Goal: Transaction & Acquisition: Download file/media

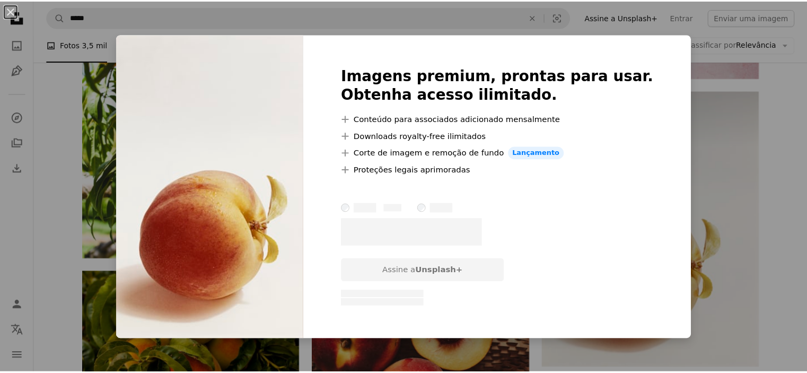
scroll to position [2608, 0]
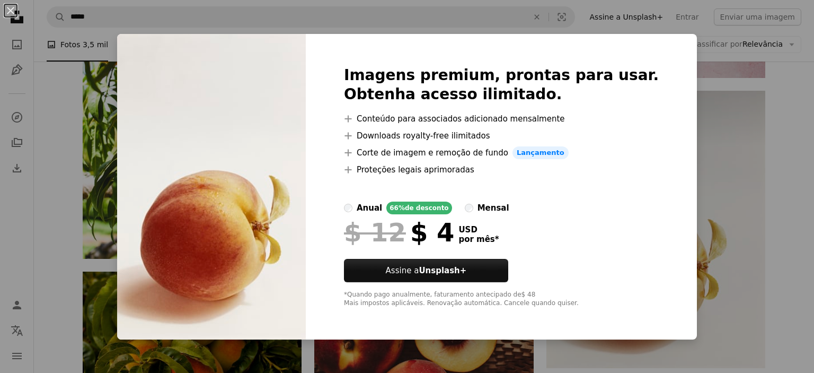
click at [699, 228] on div "An X shape Imagens premium, prontas para usar. Obtenha acesso ilimitado. A plus…" at bounding box center [407, 186] width 814 height 373
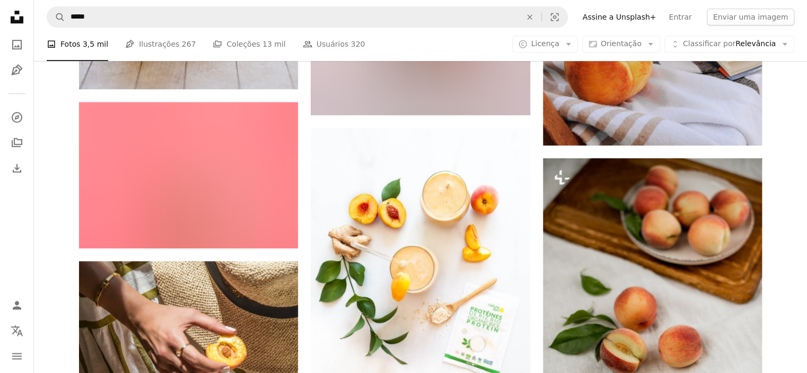
scroll to position [6489, 0]
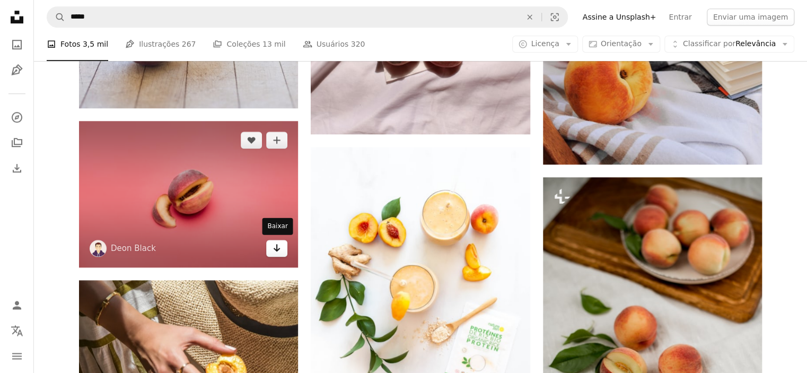
click at [280, 250] on icon "Arrow pointing down" at bounding box center [276, 247] width 8 height 13
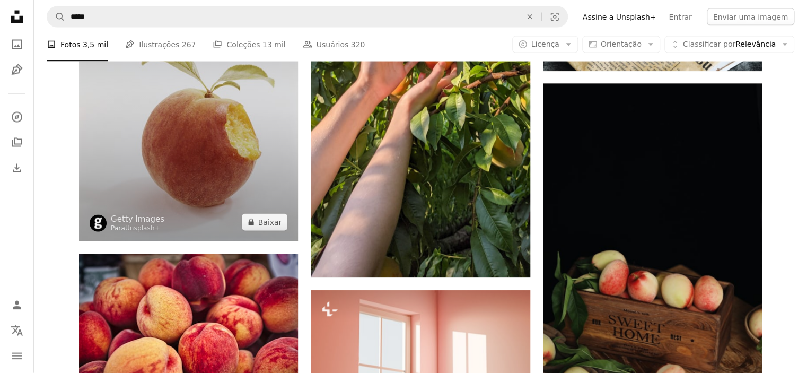
scroll to position [9097, 0]
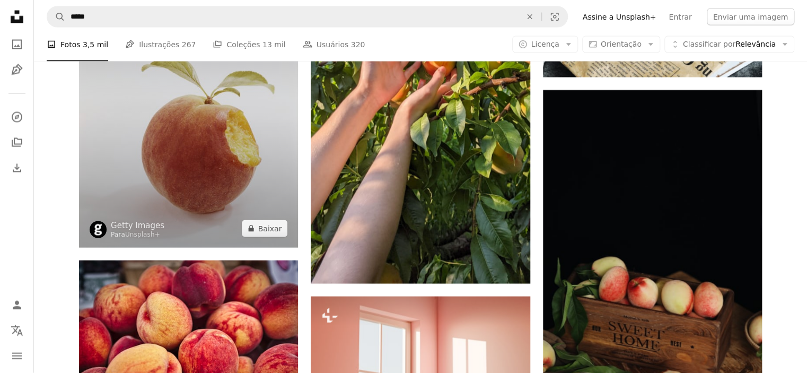
click at [216, 171] on img at bounding box center [188, 110] width 219 height 275
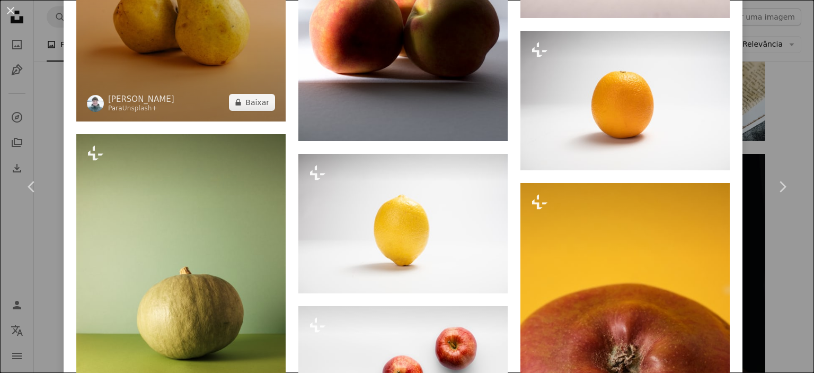
scroll to position [1463, 0]
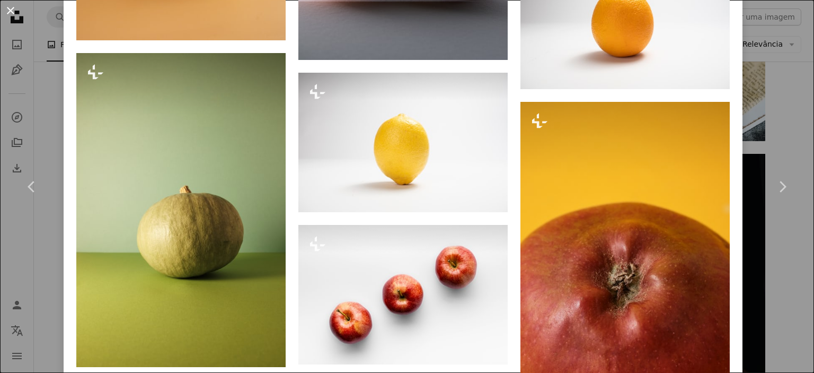
click at [17, 10] on button "An X shape" at bounding box center [10, 10] width 13 height 13
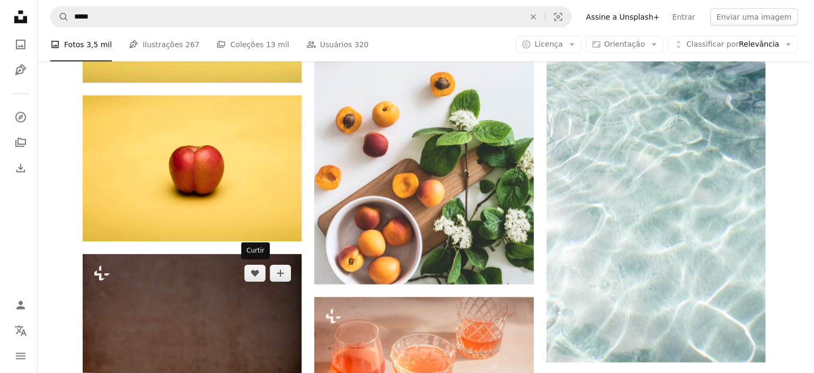
scroll to position [11578, 0]
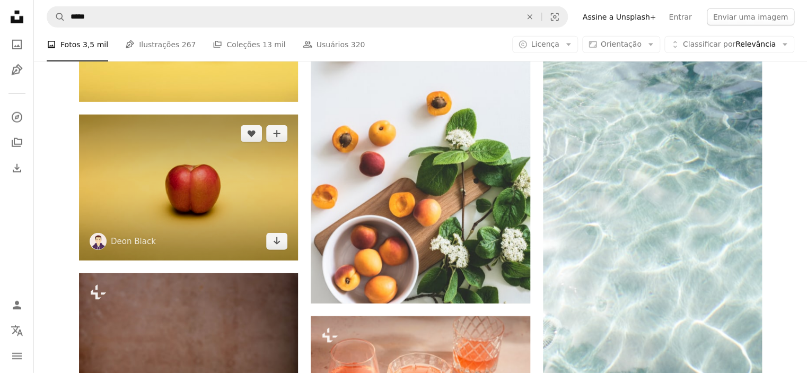
click at [206, 188] on img at bounding box center [188, 188] width 219 height 146
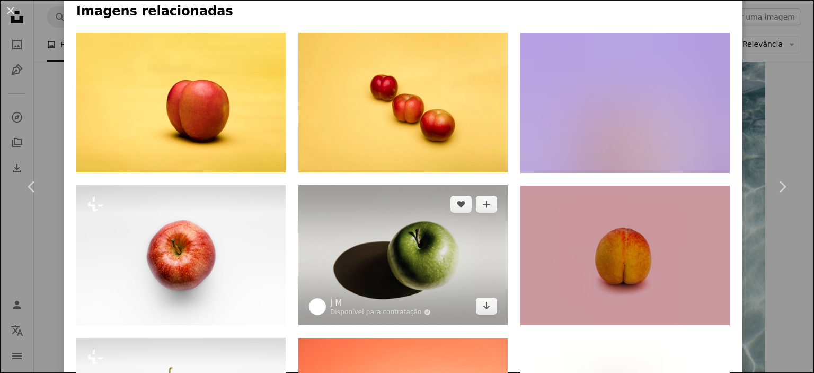
scroll to position [954, 0]
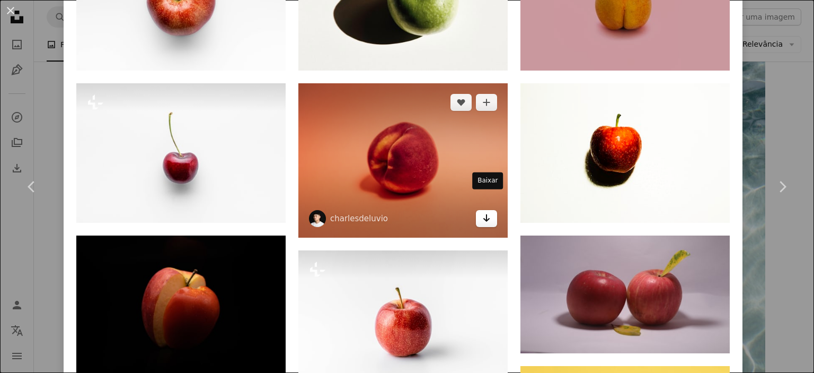
click at [487, 212] on icon "Arrow pointing down" at bounding box center [486, 218] width 8 height 13
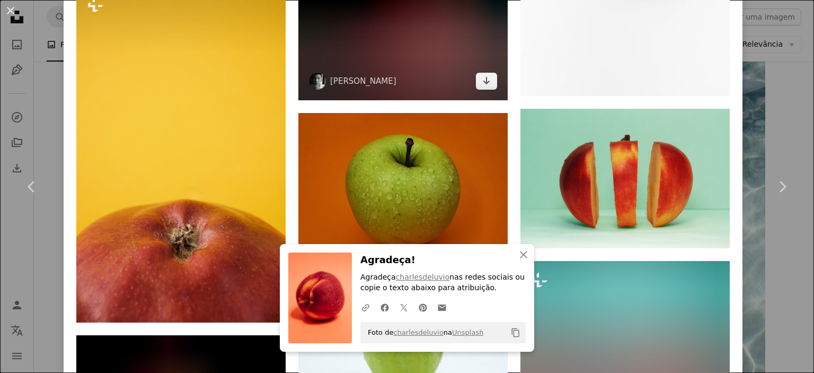
scroll to position [2099, 0]
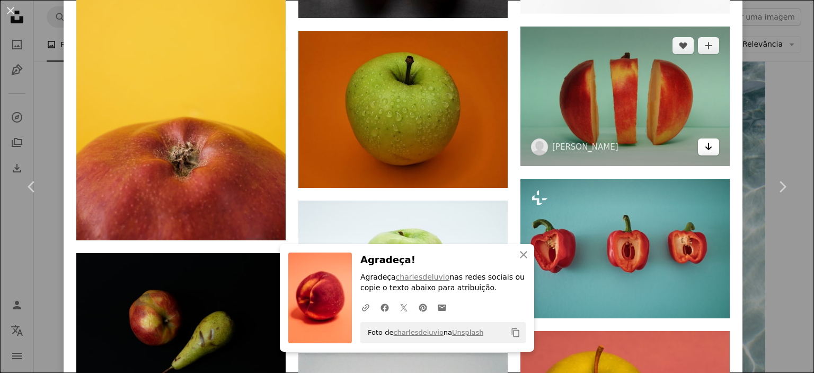
click at [710, 140] on icon "Arrow pointing down" at bounding box center [709, 146] width 8 height 13
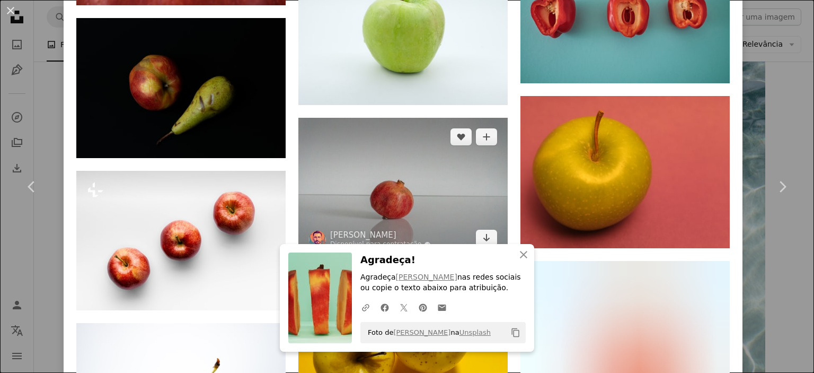
scroll to position [2354, 0]
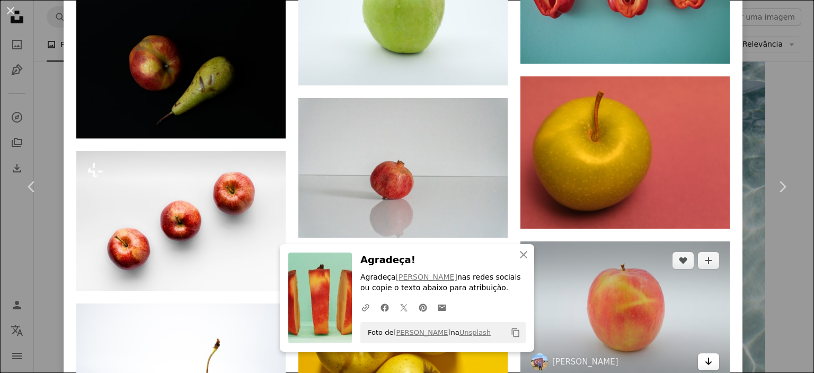
click at [711, 357] on icon "Baixar" at bounding box center [709, 360] width 7 height 7
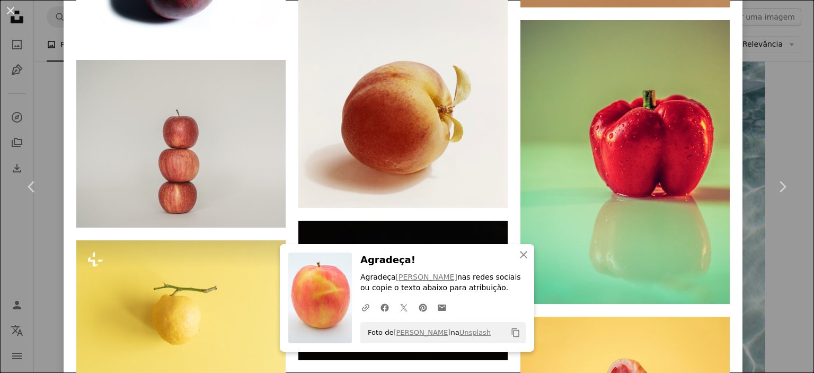
scroll to position [2990, 0]
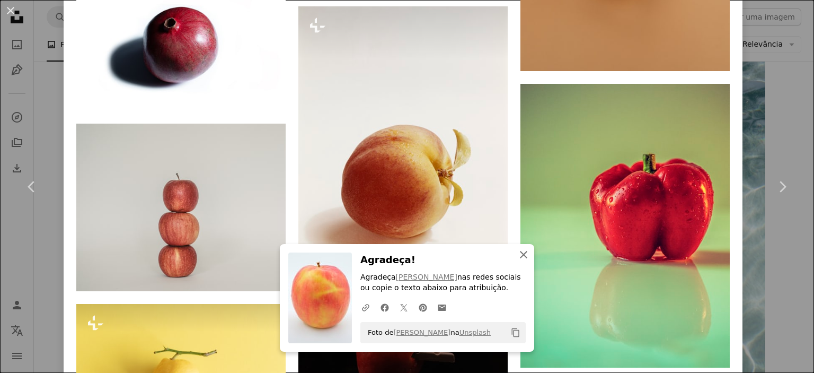
click at [530, 260] on button "An X shape Fechar" at bounding box center [523, 254] width 21 height 21
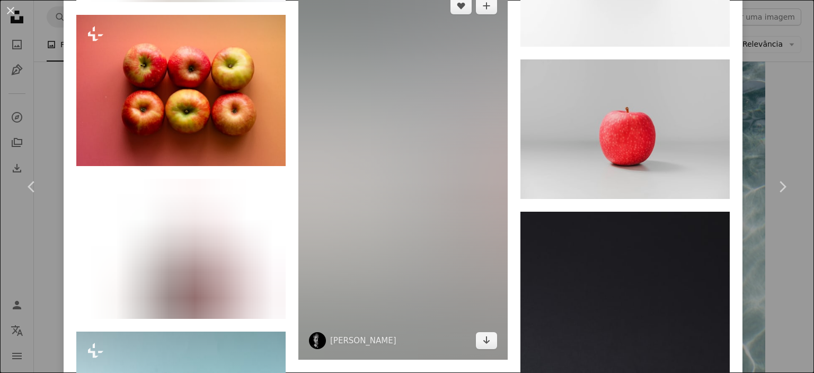
scroll to position [4071, 0]
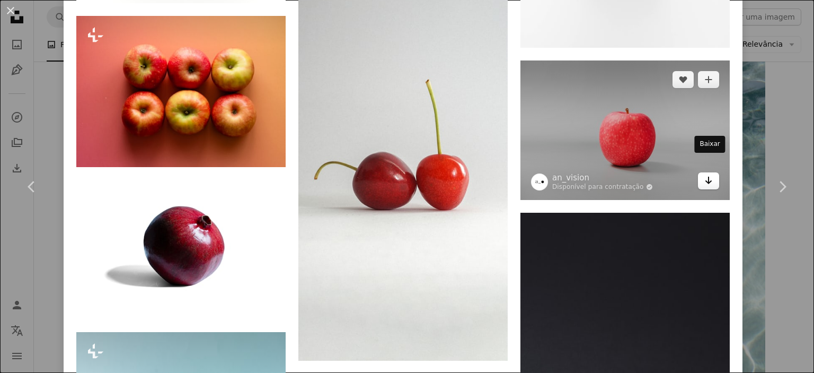
click at [710, 174] on icon "Arrow pointing down" at bounding box center [709, 180] width 8 height 13
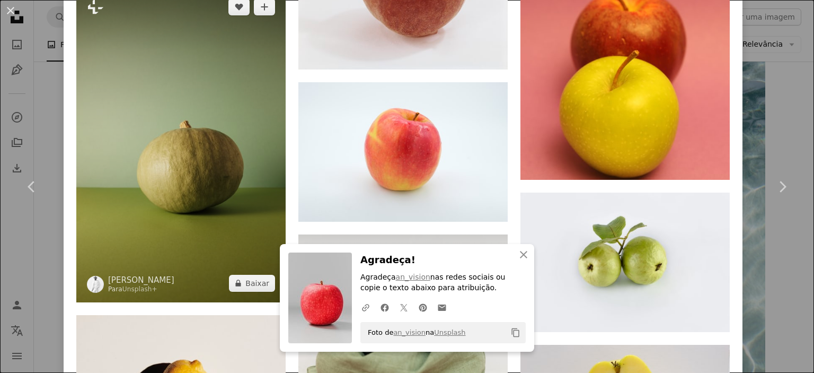
scroll to position [4765, 0]
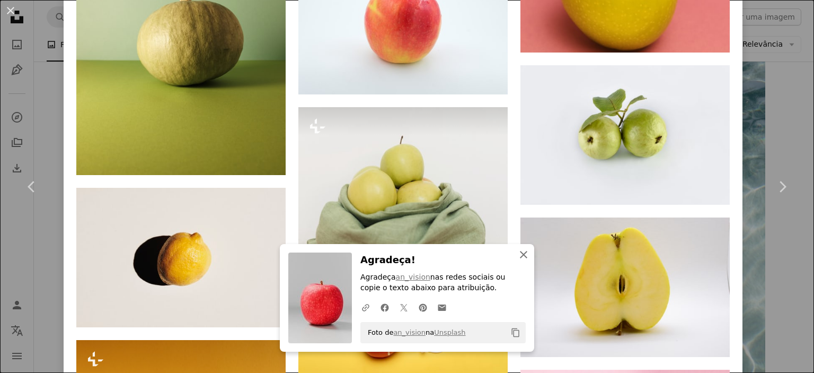
click at [527, 255] on icon "An X shape" at bounding box center [523, 254] width 13 height 13
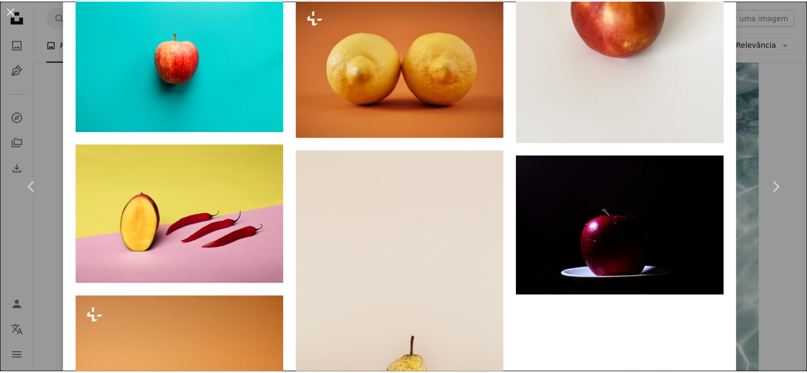
scroll to position [6546, 0]
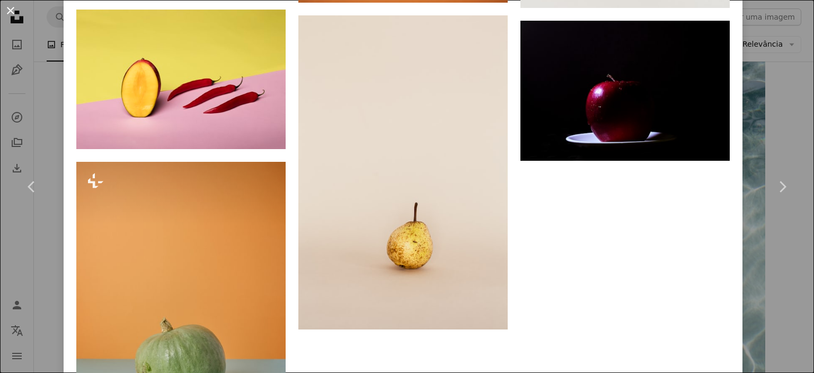
click at [8, 4] on button "An X shape" at bounding box center [10, 10] width 13 height 13
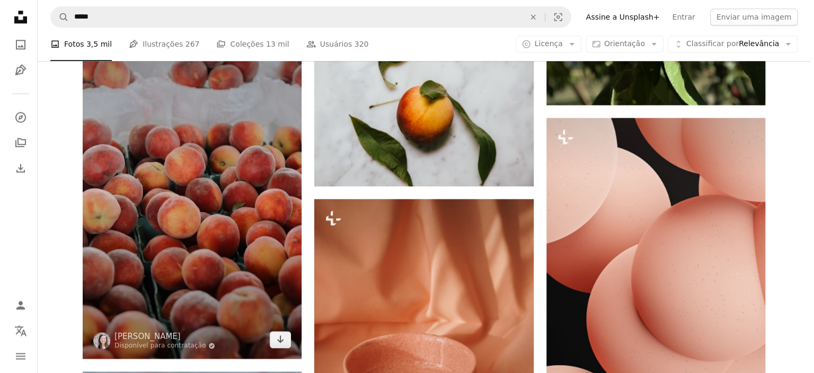
scroll to position [12596, 0]
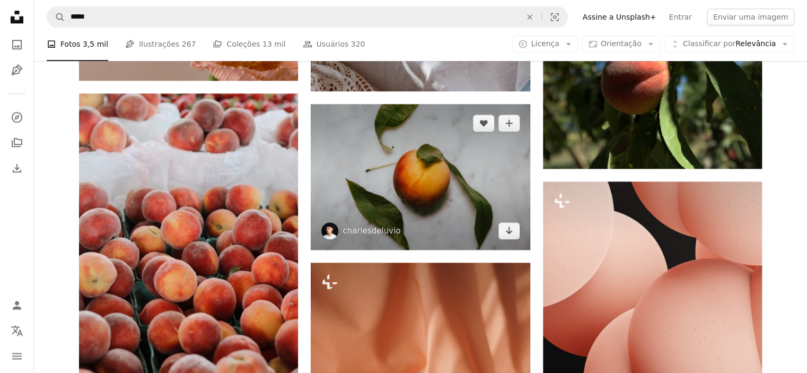
click at [419, 204] on img at bounding box center [420, 177] width 219 height 146
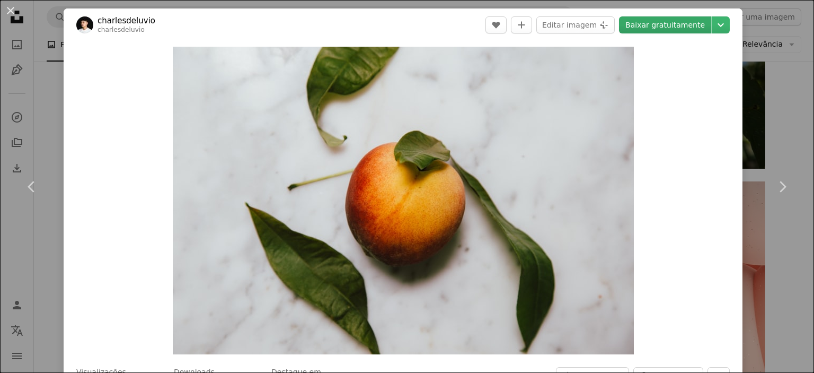
click at [670, 32] on link "Baixar gratuitamente" at bounding box center [665, 24] width 92 height 17
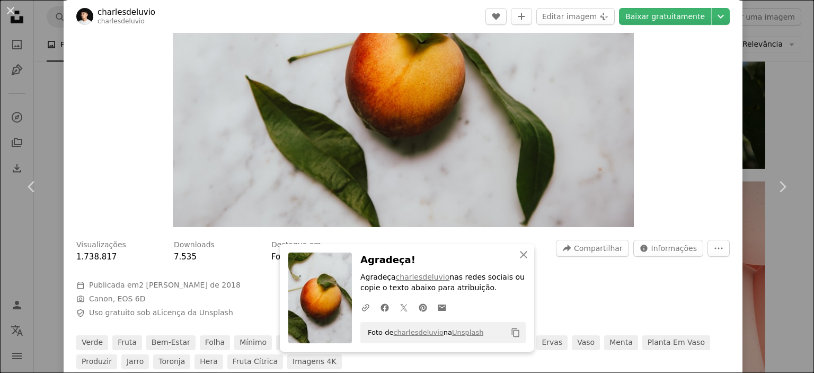
scroll to position [254, 0]
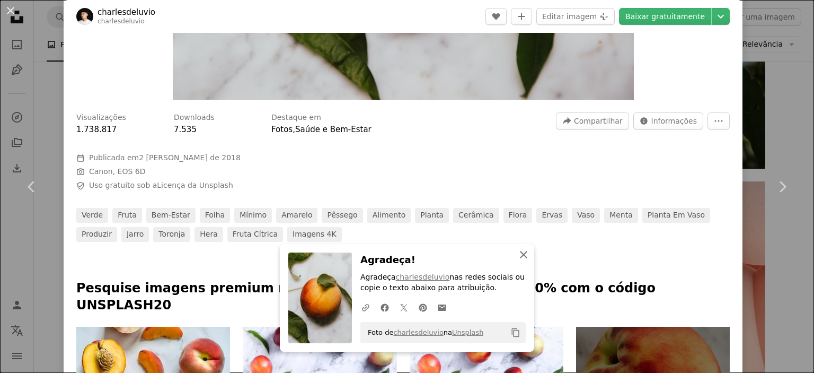
click at [525, 256] on icon "button" at bounding box center [523, 254] width 7 height 7
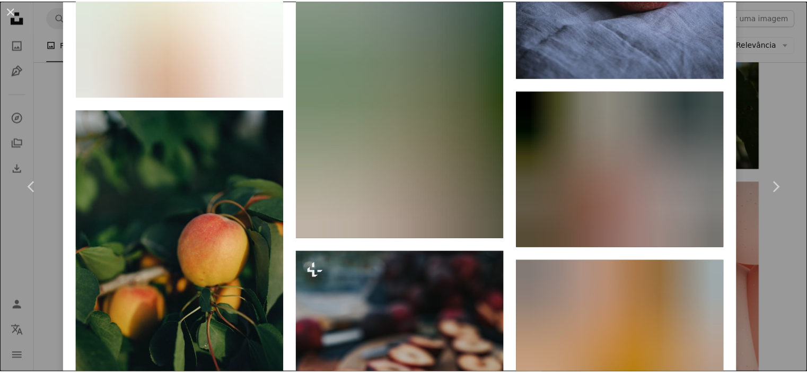
scroll to position [2417, 0]
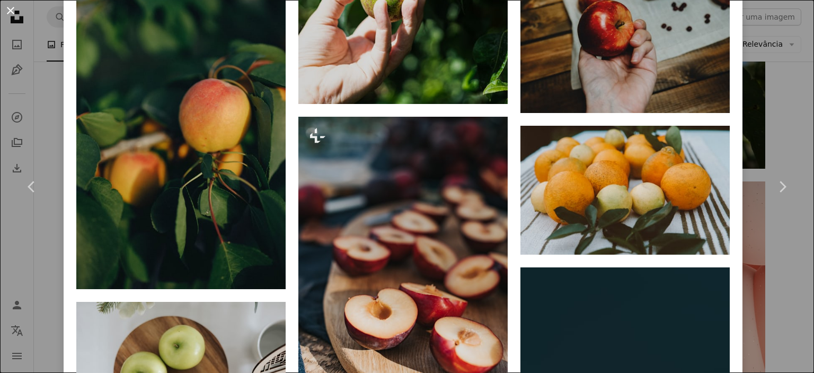
click at [16, 11] on button "An X shape" at bounding box center [10, 10] width 13 height 13
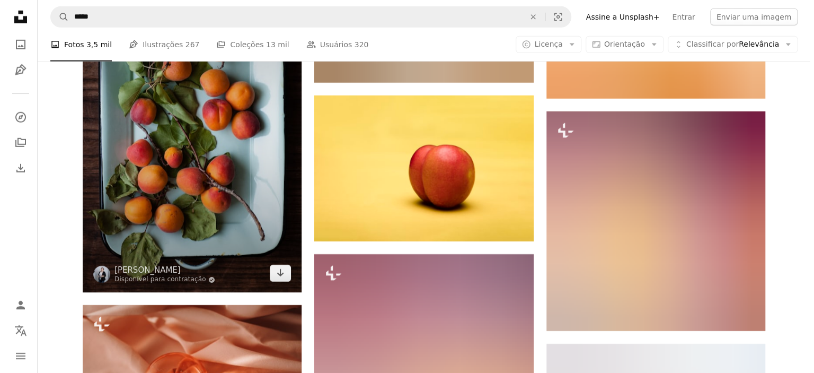
scroll to position [13741, 0]
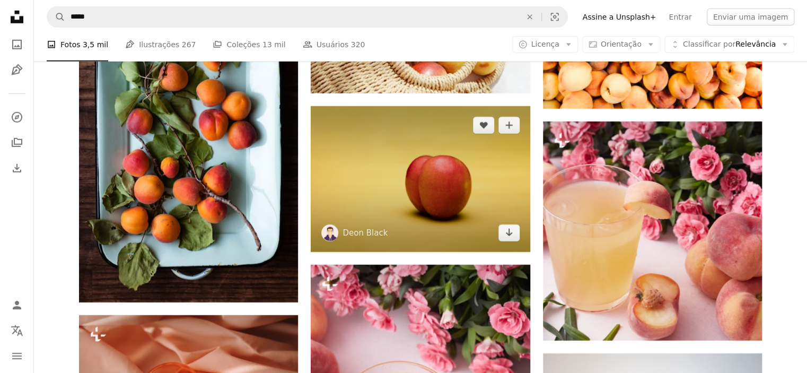
click at [419, 201] on img at bounding box center [420, 179] width 219 height 146
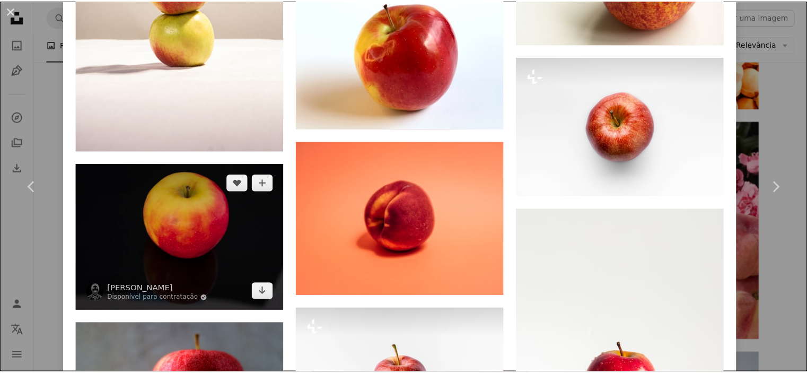
scroll to position [1145, 0]
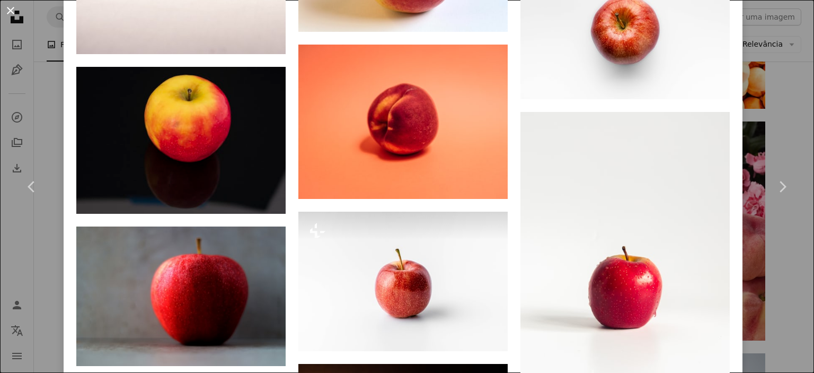
click at [11, 11] on button "An X shape" at bounding box center [10, 10] width 13 height 13
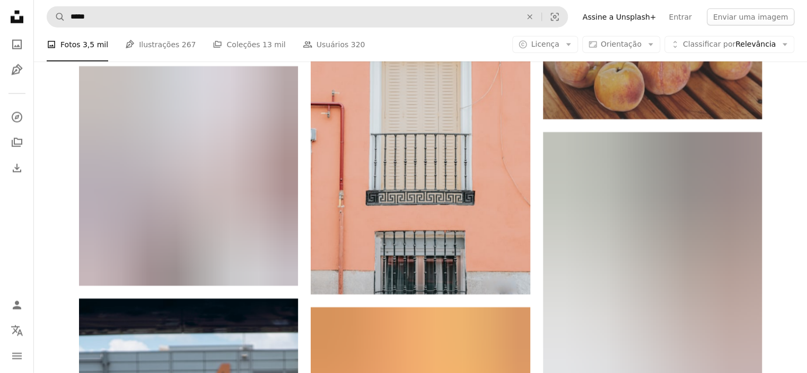
scroll to position [17685, 0]
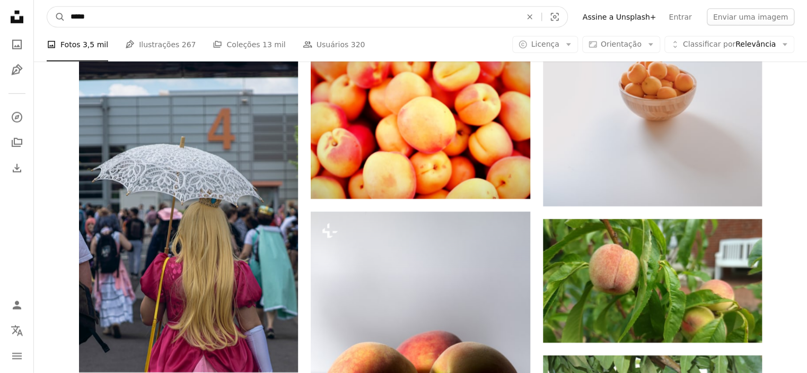
click at [163, 22] on input "*****" at bounding box center [291, 17] width 453 height 20
drag, startPoint x: 125, startPoint y: 9, endPoint x: 21, endPoint y: 6, distance: 104.0
drag, startPoint x: 102, startPoint y: 17, endPoint x: 68, endPoint y: 14, distance: 34.1
click at [68, 14] on input "*****" at bounding box center [291, 17] width 453 height 20
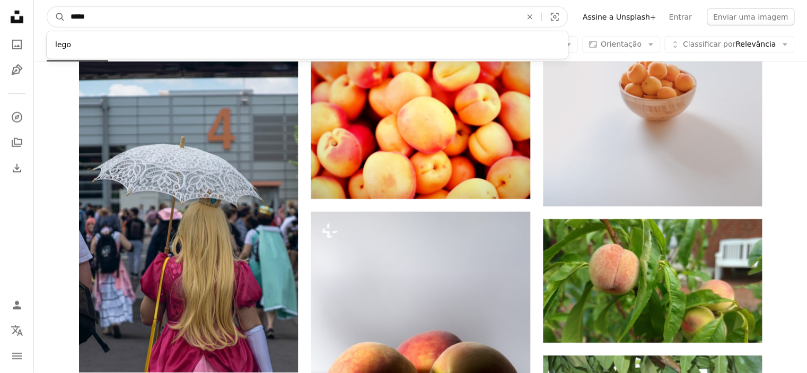
type input "*****"
click at [47, 7] on button "A magnifying glass" at bounding box center [56, 17] width 18 height 20
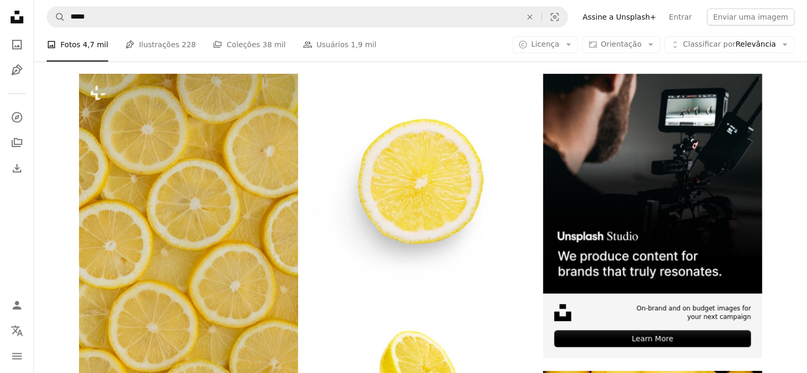
scroll to position [318, 0]
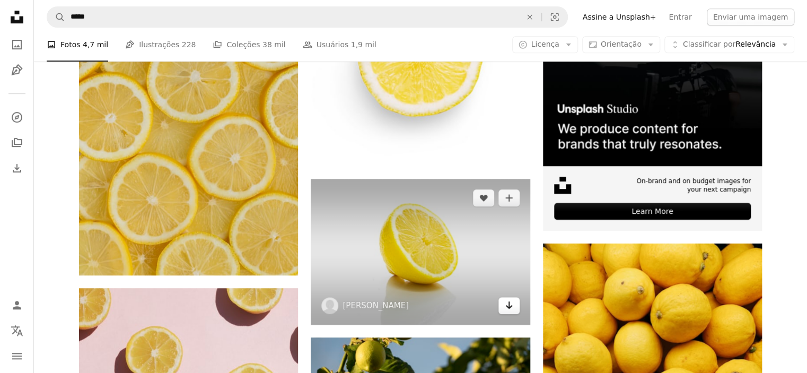
click at [511, 302] on icon "Arrow pointing down" at bounding box center [509, 304] width 8 height 13
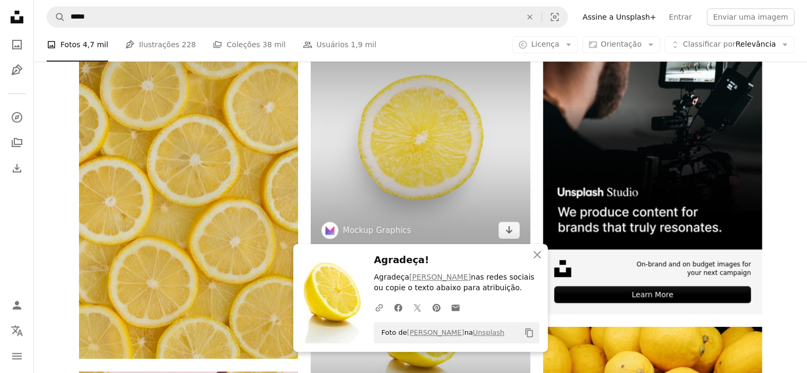
scroll to position [254, 0]
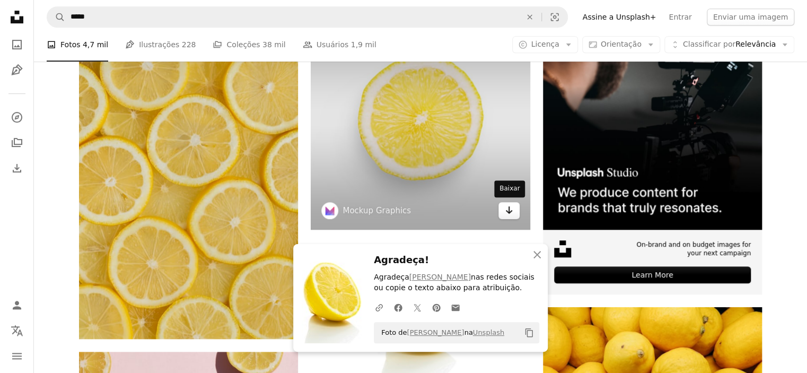
click at [505, 214] on icon "Arrow pointing down" at bounding box center [509, 210] width 8 height 13
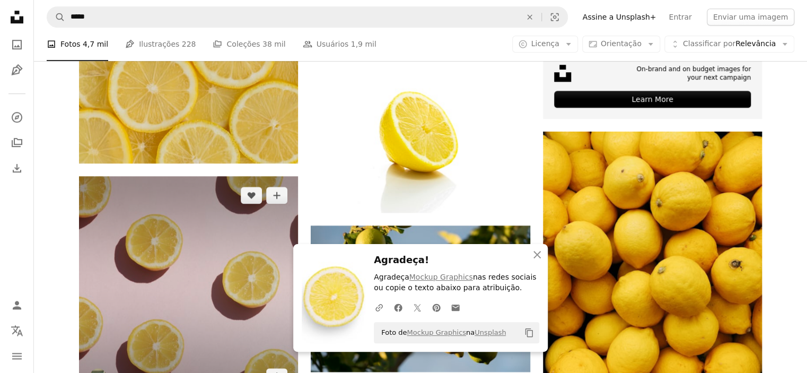
scroll to position [573, 0]
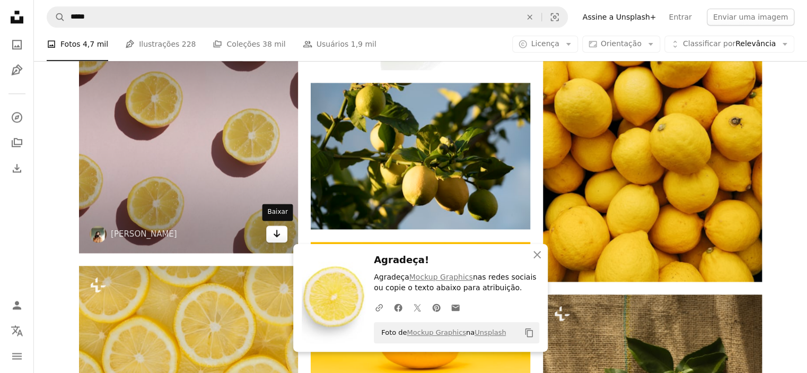
click at [276, 230] on icon "Baixar" at bounding box center [277, 233] width 7 height 7
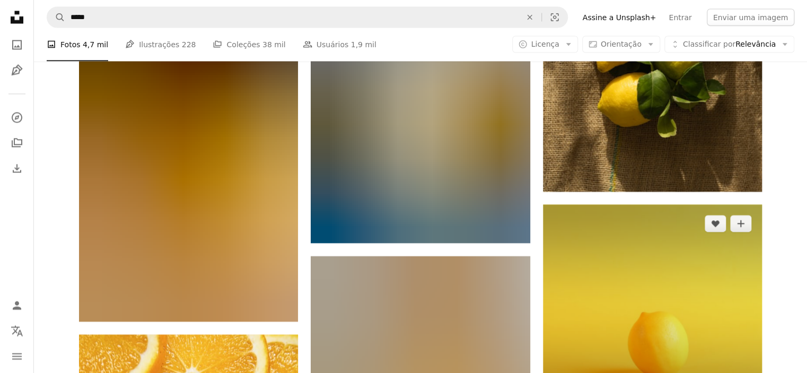
scroll to position [891, 0]
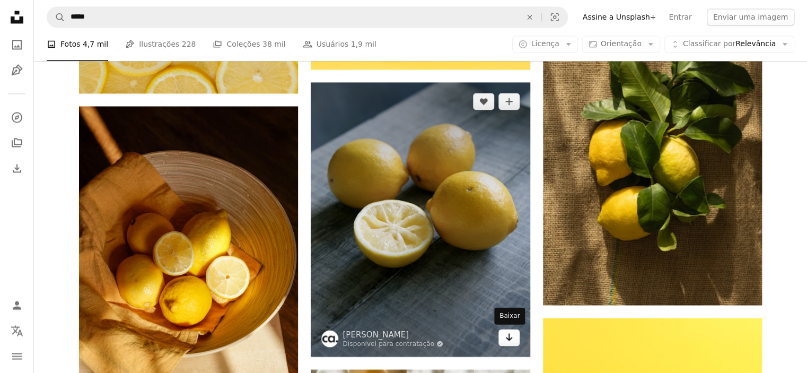
click at [508, 341] on icon "Arrow pointing down" at bounding box center [509, 336] width 8 height 13
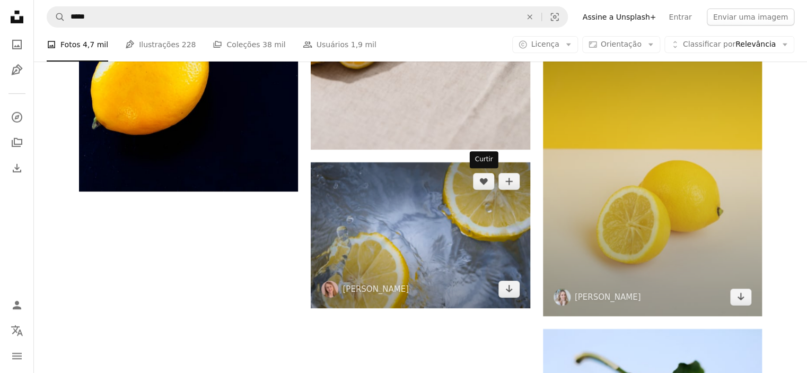
scroll to position [1781, 0]
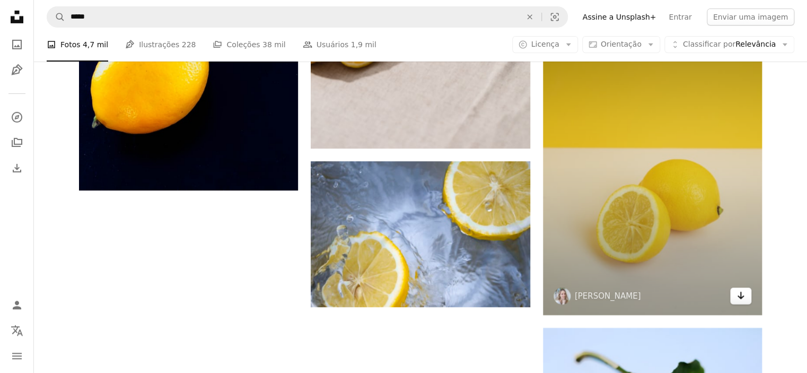
click at [742, 301] on icon "Arrow pointing down" at bounding box center [740, 295] width 8 height 13
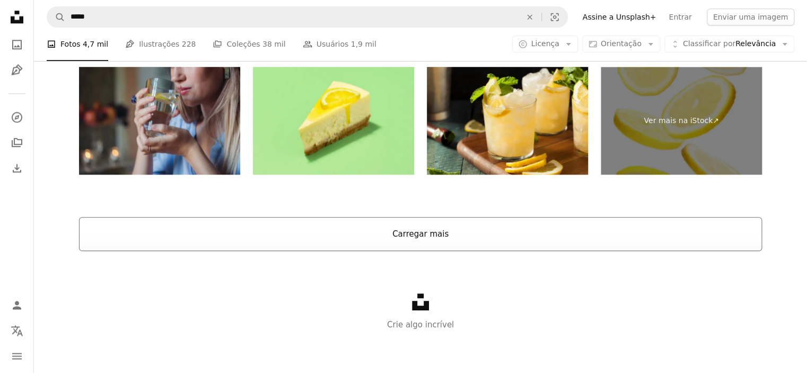
click at [479, 226] on button "Carregar mais" at bounding box center [420, 234] width 683 height 34
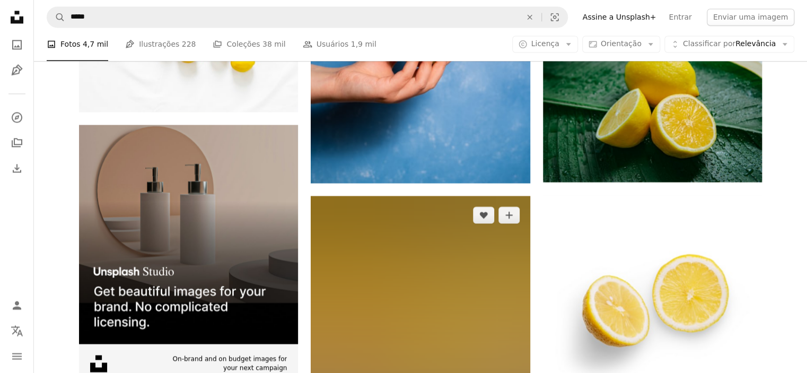
scroll to position [2840, 0]
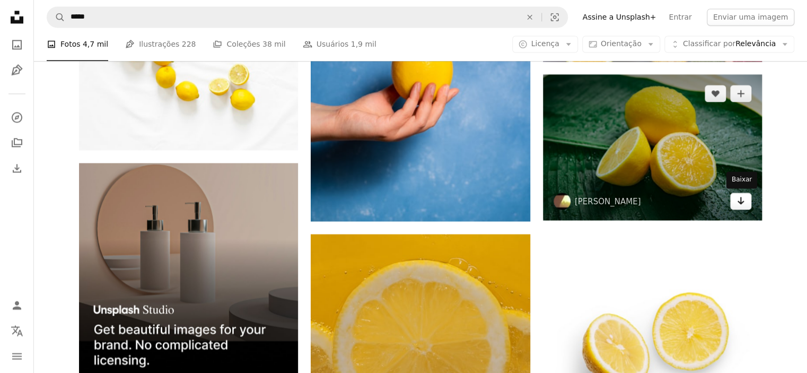
click at [739, 202] on icon "Baixar" at bounding box center [740, 200] width 7 height 7
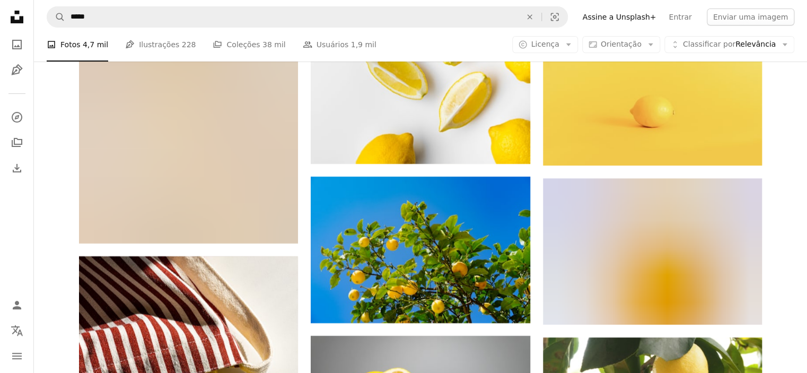
scroll to position [3858, 0]
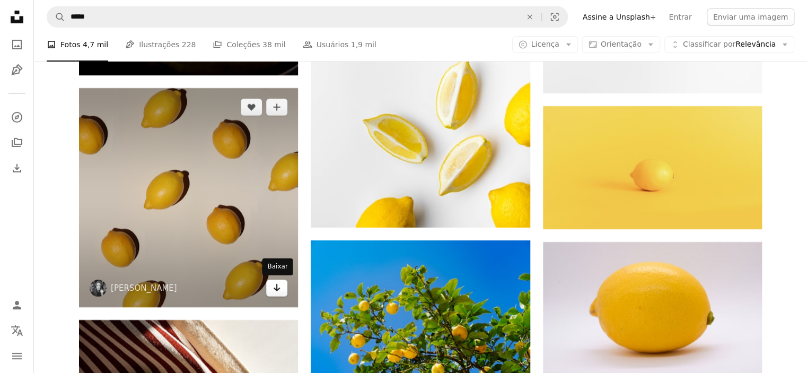
click at [280, 288] on icon "Arrow pointing down" at bounding box center [276, 287] width 8 height 13
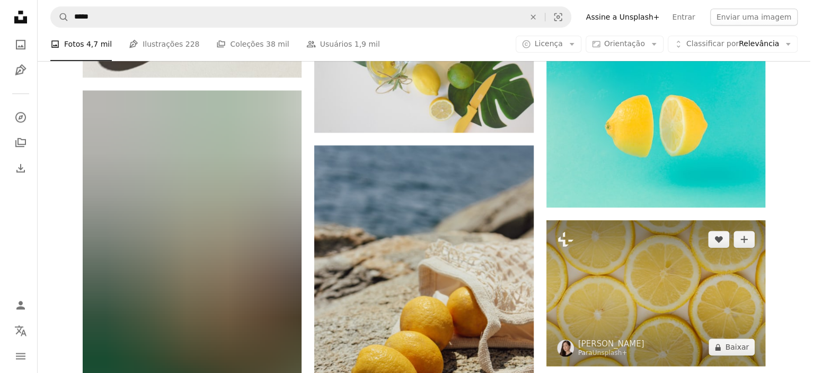
scroll to position [4430, 0]
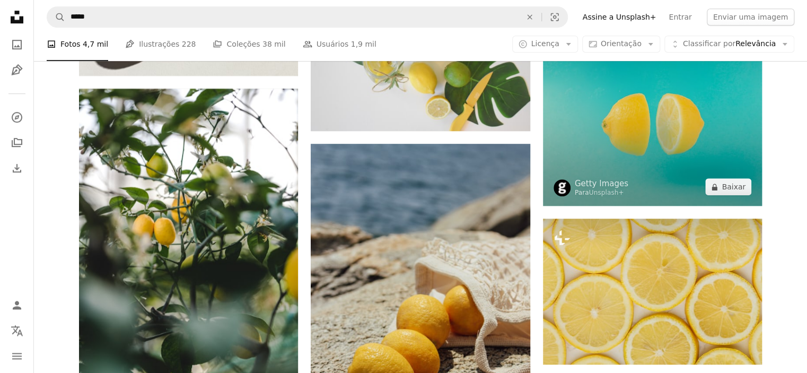
click at [647, 195] on img at bounding box center [652, 96] width 219 height 219
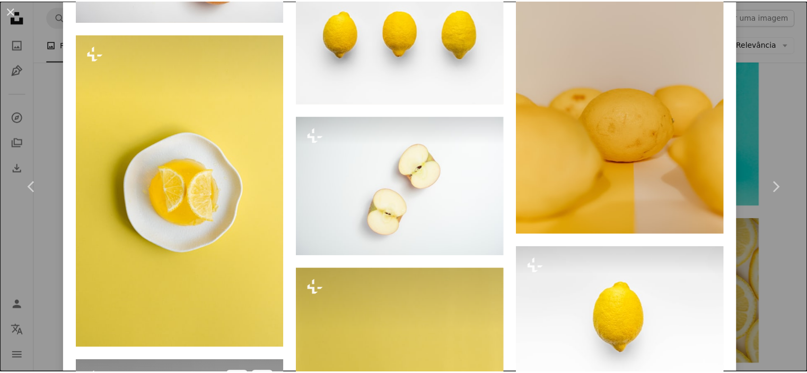
scroll to position [1845, 0]
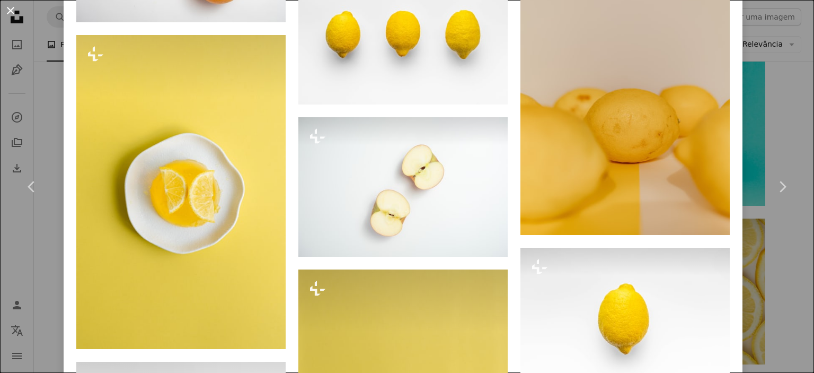
click at [10, 4] on button "An X shape" at bounding box center [10, 10] width 13 height 13
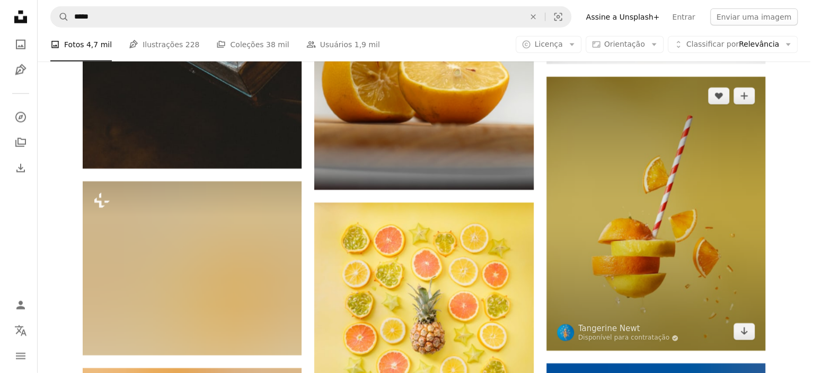
scroll to position [9329, 0]
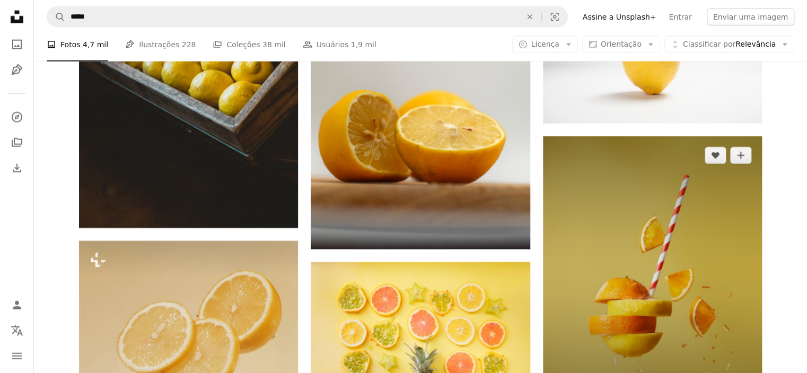
click at [626, 288] on img at bounding box center [652, 273] width 219 height 274
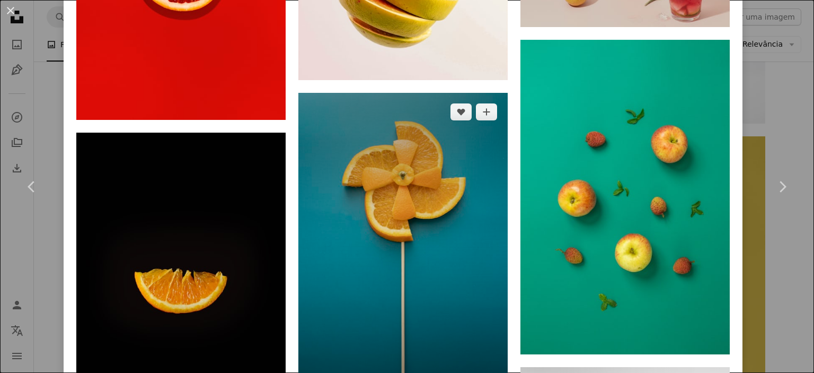
scroll to position [2290, 0]
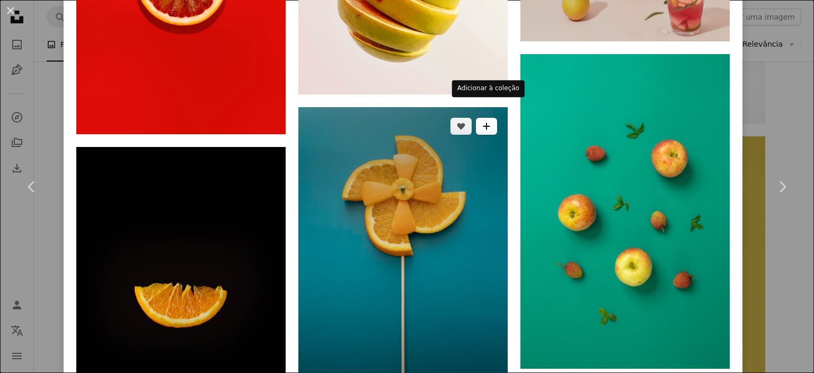
click at [492, 118] on button "A plus sign" at bounding box center [486, 126] width 21 height 17
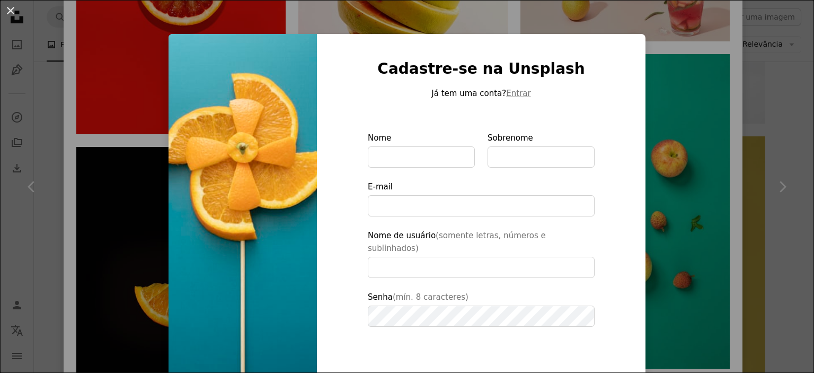
drag, startPoint x: 123, startPoint y: 38, endPoint x: 5, endPoint y: 2, distance: 122.9
click at [122, 38] on div "An X shape Cadastre-se na Unsplash Já tem uma conta? Entrar Nome Sobrenome E-ma…" at bounding box center [407, 186] width 814 height 373
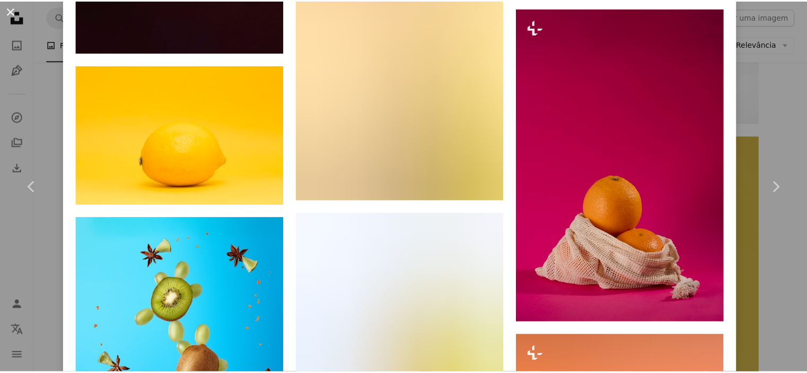
scroll to position [3244, 0]
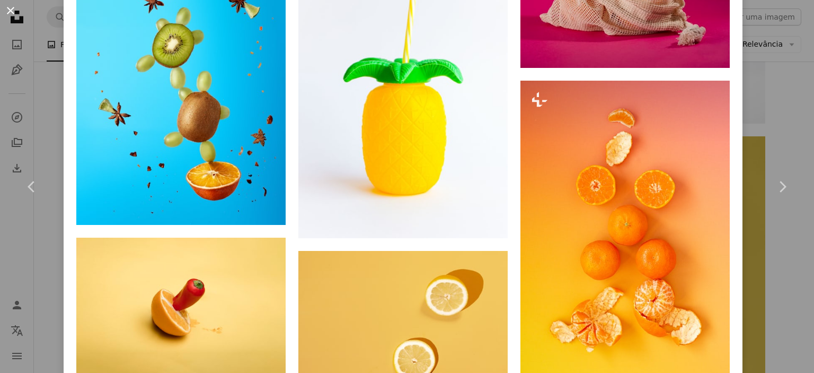
click at [7, 10] on button "An X shape" at bounding box center [10, 10] width 13 height 13
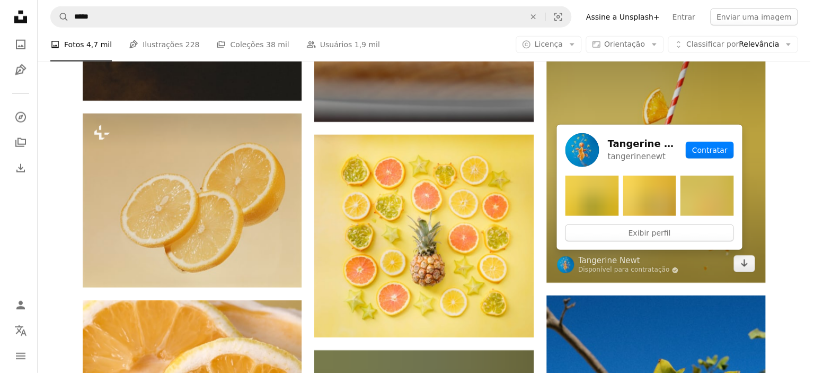
scroll to position [9392, 0]
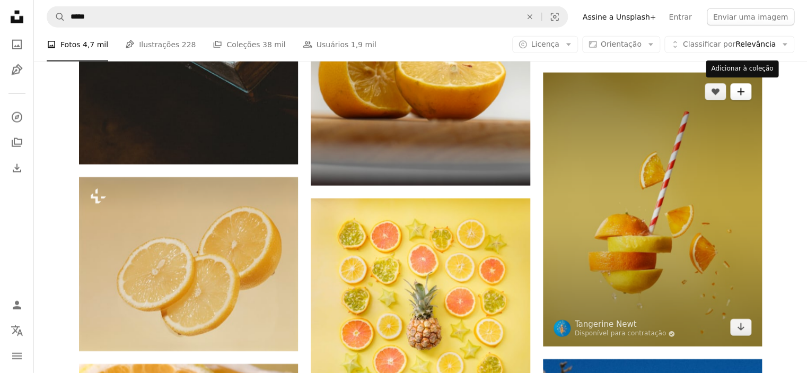
click at [746, 90] on button "A plus sign" at bounding box center [740, 91] width 21 height 17
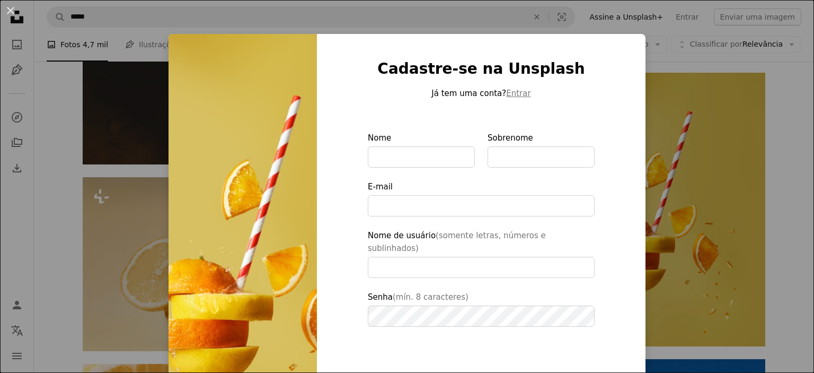
click at [500, 94] on p "[PERSON_NAME] tem uma conta? Entrar" at bounding box center [481, 93] width 227 height 13
click at [518, 97] on button "Entrar" at bounding box center [518, 93] width 24 height 13
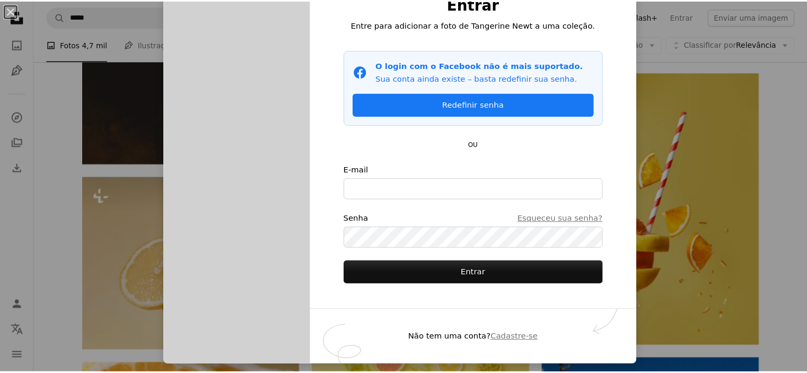
scroll to position [46, 0]
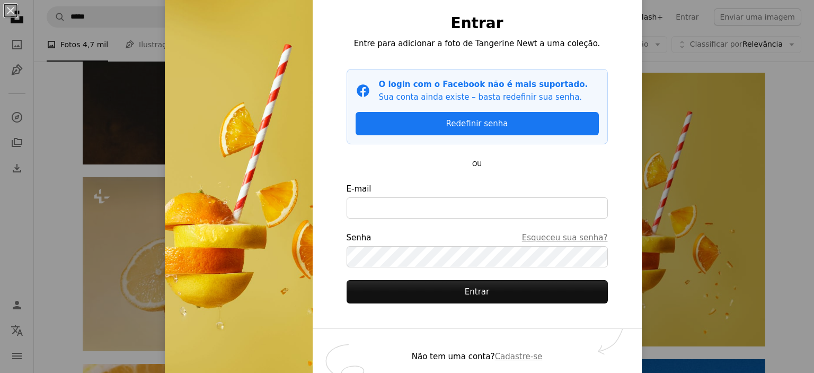
click at [66, 96] on div "An X shape Entrar Entre para adicionar a foto de Tangerine Newt a uma coleção. …" at bounding box center [407, 186] width 814 height 373
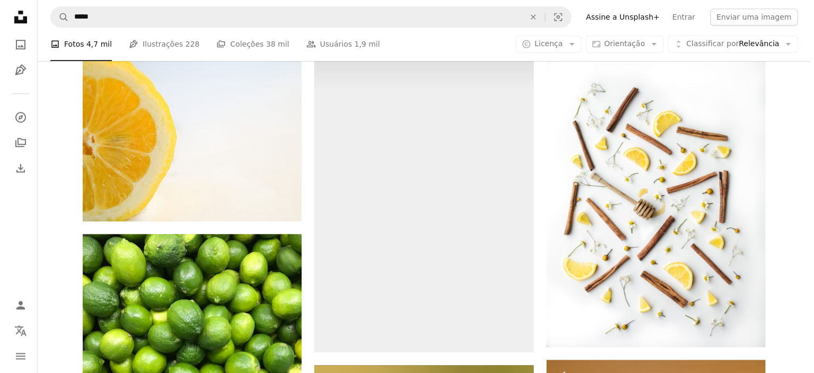
scroll to position [12319, 0]
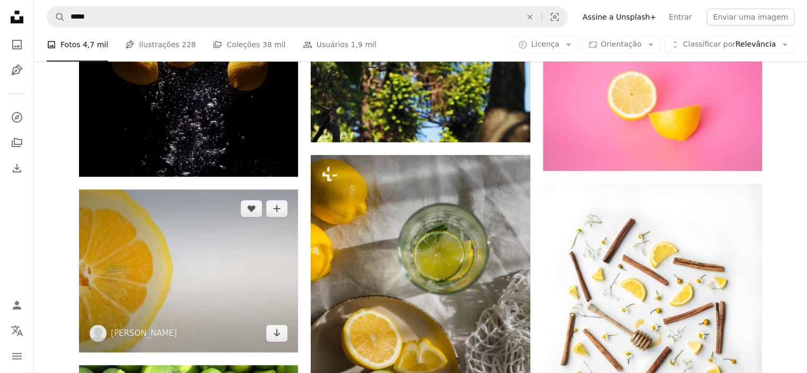
click at [201, 295] on img at bounding box center [188, 270] width 219 height 163
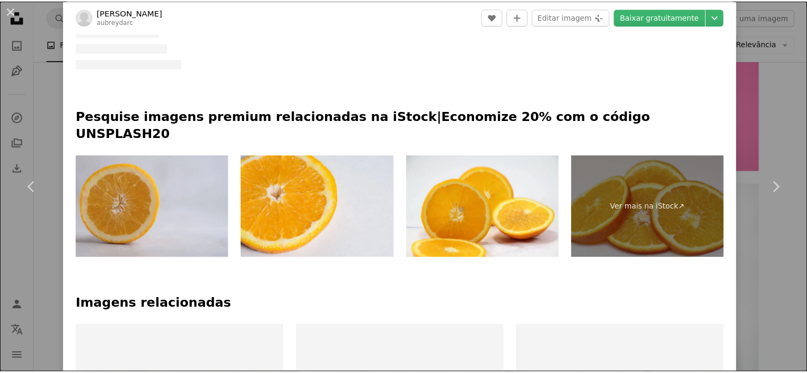
scroll to position [573, 0]
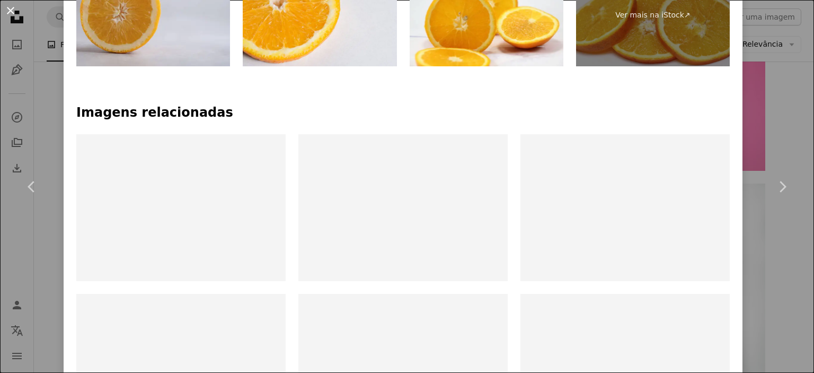
click at [11, 9] on button "An X shape" at bounding box center [10, 10] width 13 height 13
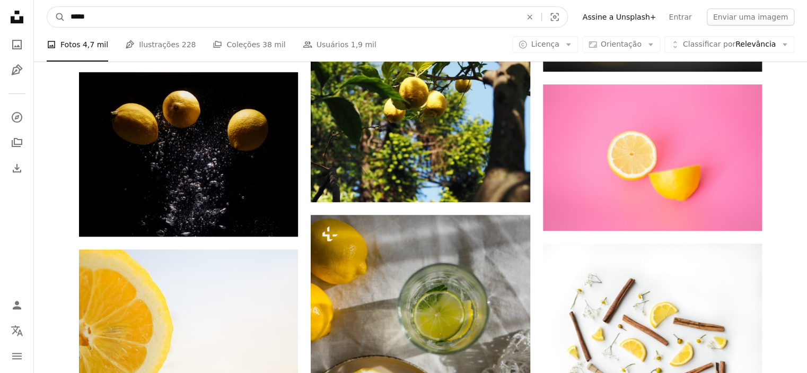
drag, startPoint x: 114, startPoint y: 19, endPoint x: 68, endPoint y: 6, distance: 47.8
click at [68, 6] on nav "A magnifying glass ***** An X shape Visual search Filters Assine a Unsplash+ En…" at bounding box center [420, 17] width 773 height 34
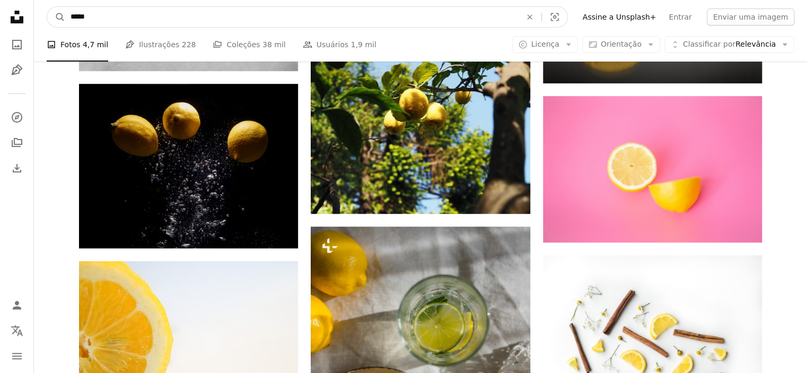
type input "*****"
click at [47, 7] on button "A magnifying glass" at bounding box center [56, 17] width 18 height 20
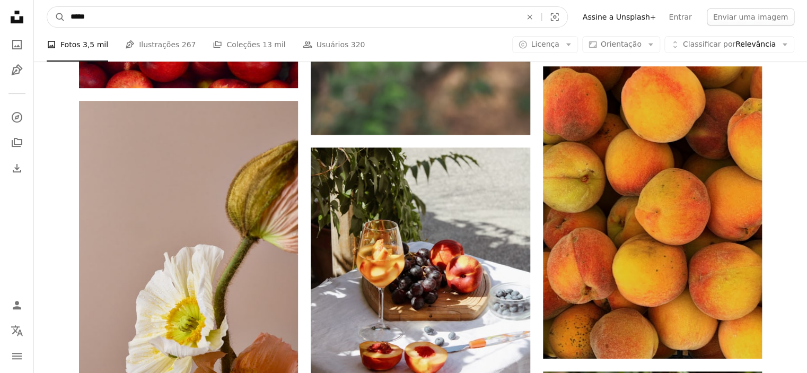
click at [115, 13] on input "*****" at bounding box center [291, 17] width 453 height 20
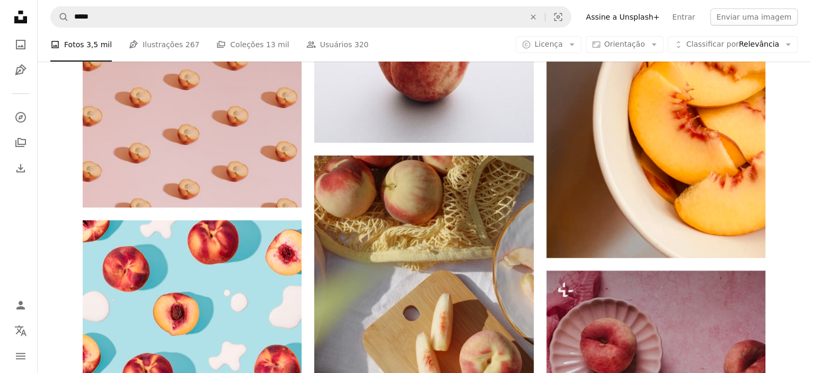
scroll to position [2036, 0]
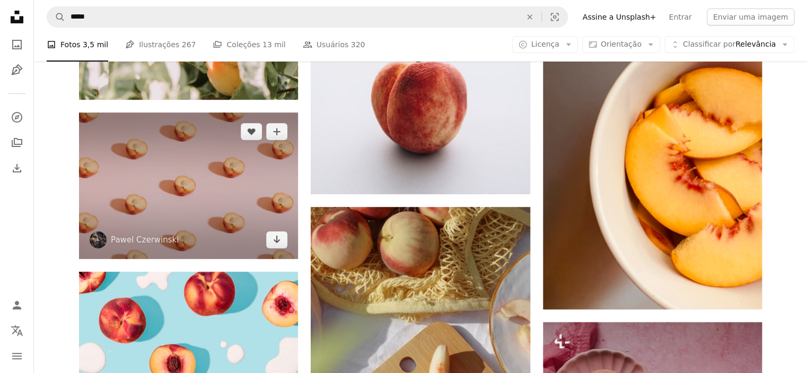
click at [145, 216] on img at bounding box center [188, 185] width 219 height 146
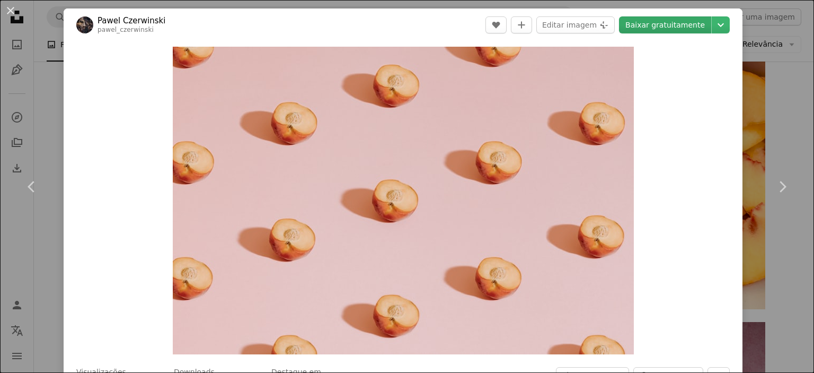
click at [654, 25] on link "Baixar gratuitamente" at bounding box center [665, 24] width 92 height 17
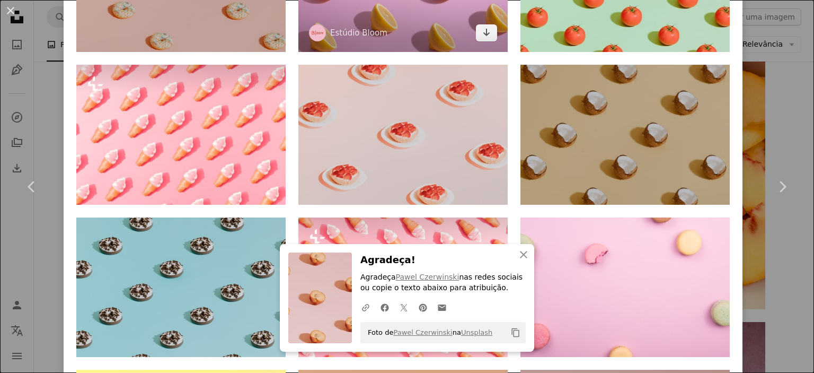
scroll to position [700, 0]
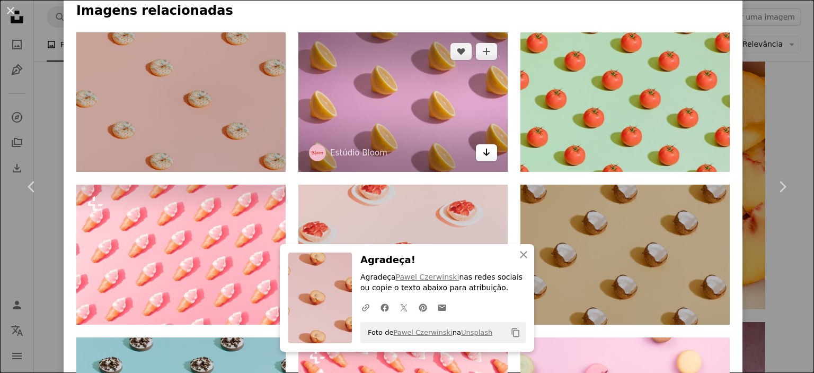
click at [487, 148] on icon "Baixar" at bounding box center [486, 151] width 7 height 7
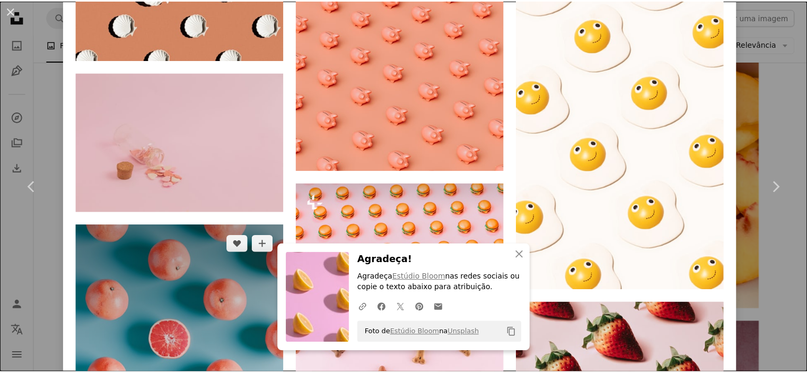
scroll to position [1908, 0]
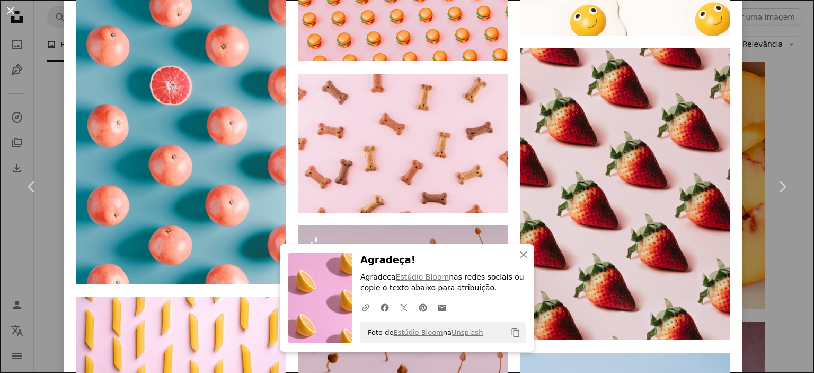
click at [17, 13] on button "An X shape" at bounding box center [10, 10] width 13 height 13
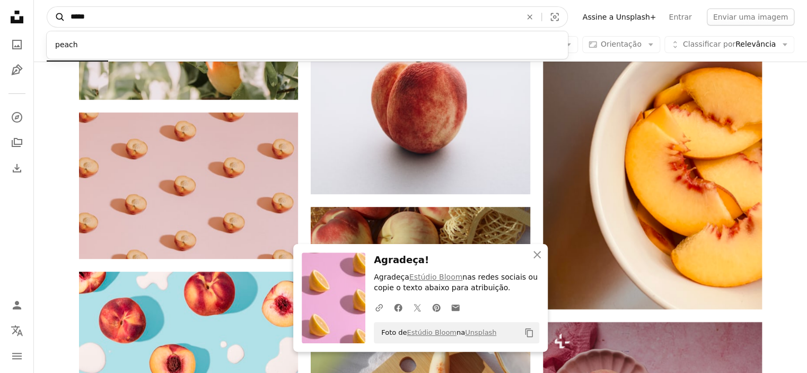
scroll to position [2024, 0]
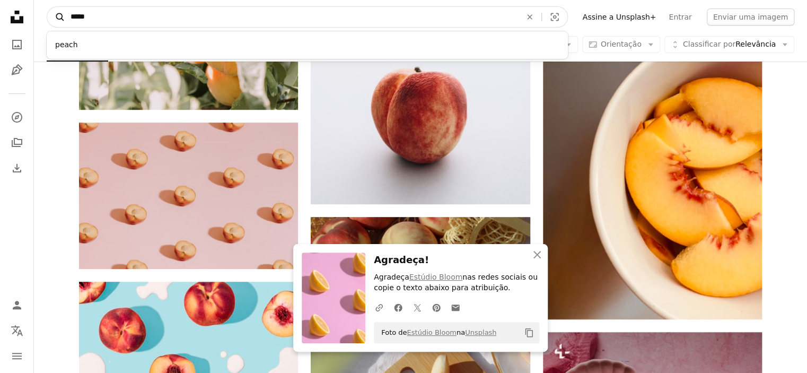
drag, startPoint x: 102, startPoint y: 13, endPoint x: 61, endPoint y: 8, distance: 40.6
click at [61, 8] on form "A magnifying glass ***** peach An X shape Visual search" at bounding box center [307, 16] width 521 height 21
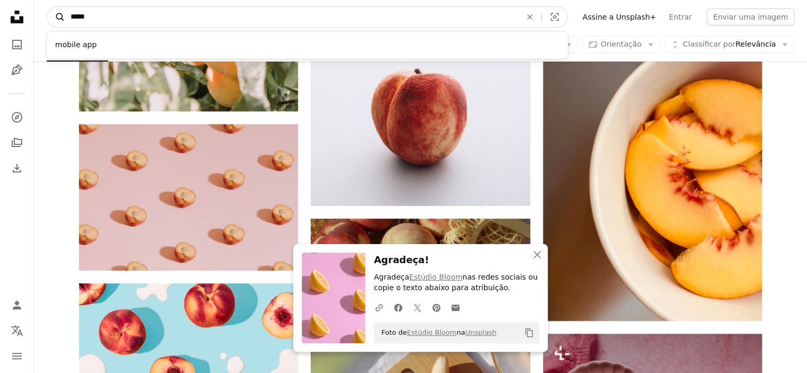
type input "*****"
click at [47, 7] on button "A magnifying glass" at bounding box center [56, 17] width 18 height 20
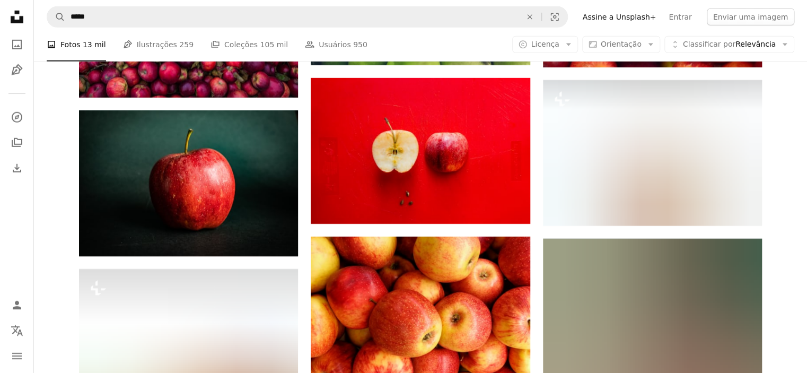
scroll to position [3626, 0]
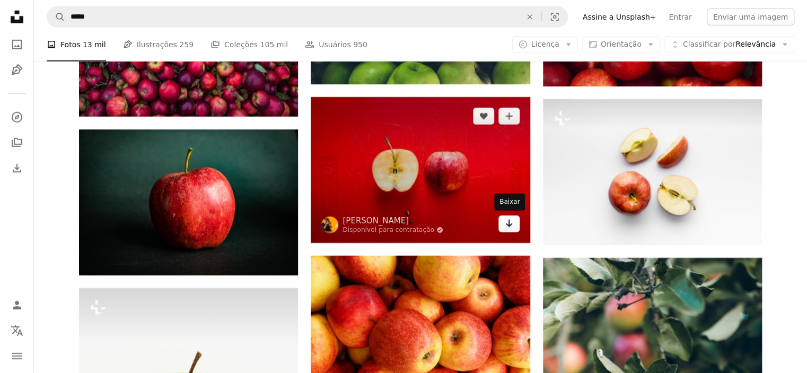
click at [511, 224] on icon "Arrow pointing down" at bounding box center [509, 223] width 8 height 13
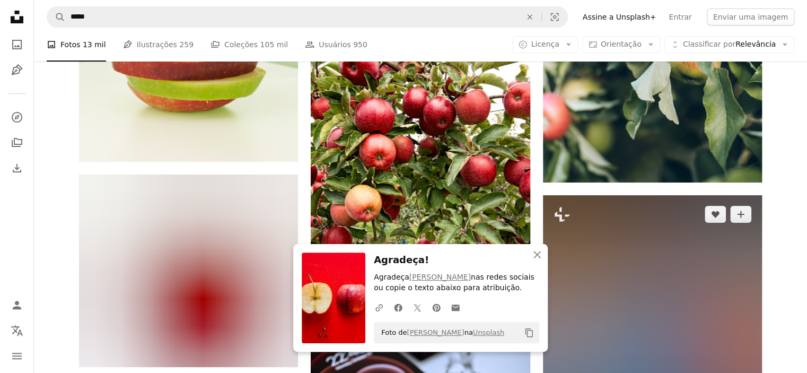
scroll to position [4071, 0]
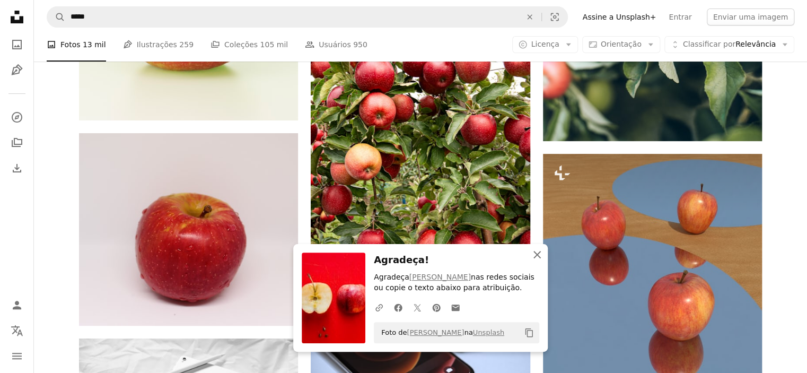
click at [541, 255] on icon "An X shape" at bounding box center [537, 254] width 13 height 13
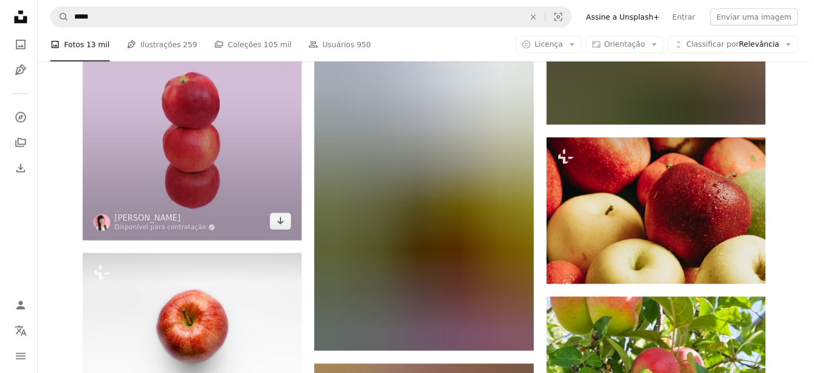
scroll to position [5662, 0]
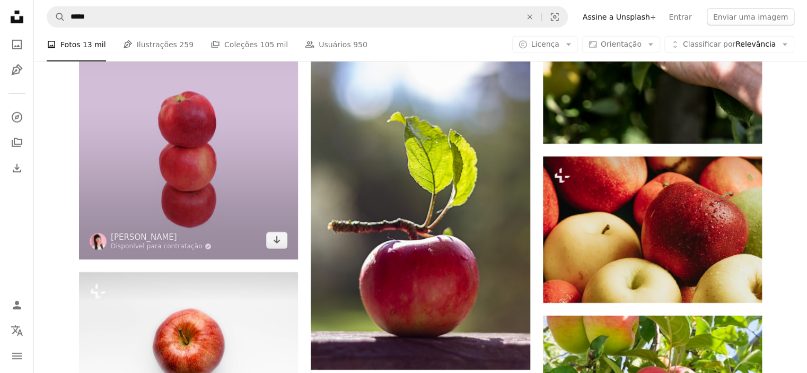
click at [215, 182] on img at bounding box center [188, 95] width 219 height 329
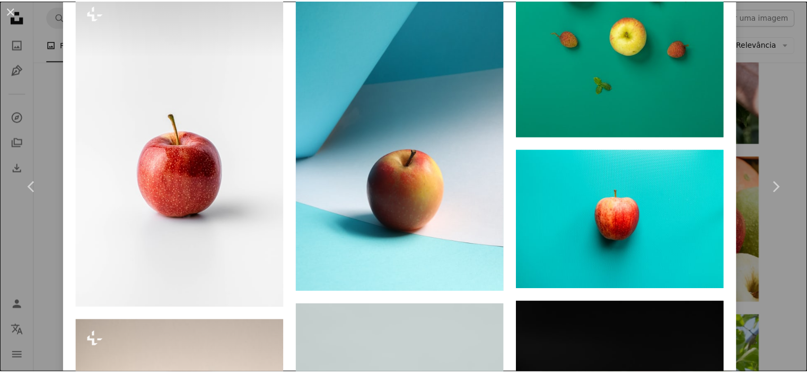
scroll to position [1336, 0]
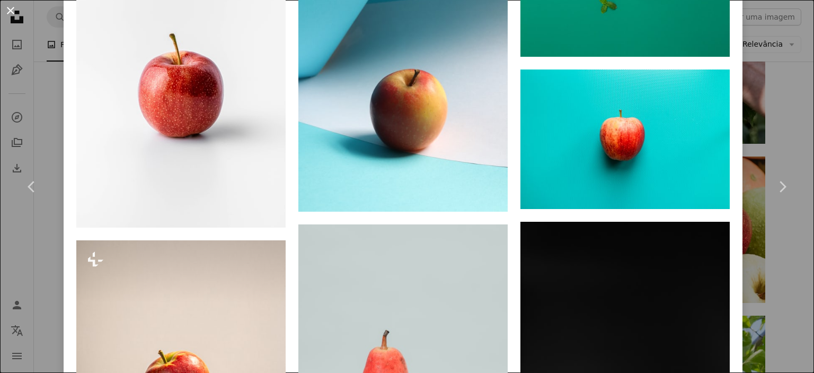
click at [14, 11] on button "An X shape" at bounding box center [10, 10] width 13 height 13
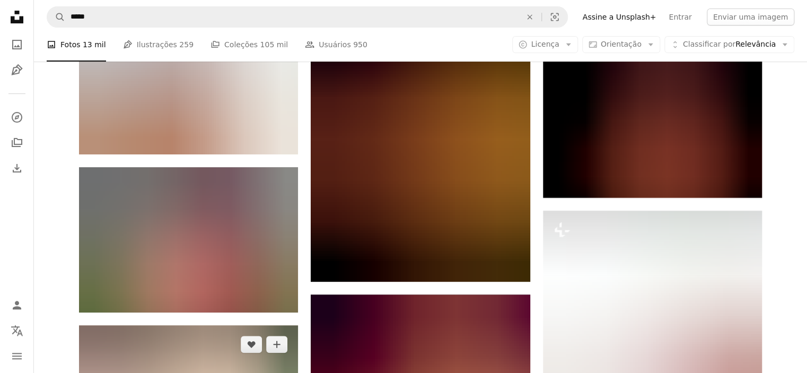
scroll to position [6425, 0]
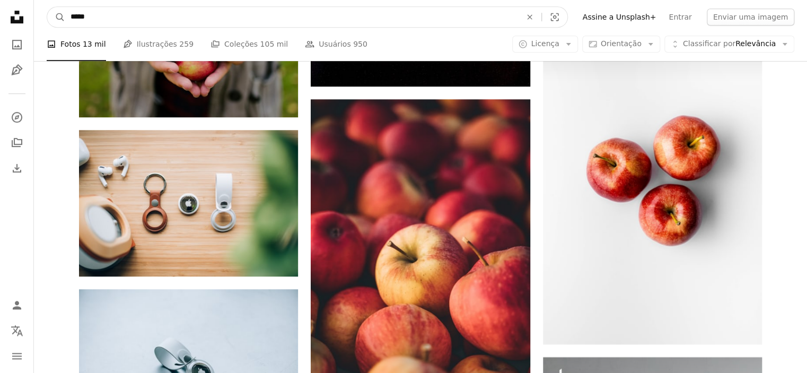
click at [176, 23] on input "*****" at bounding box center [291, 17] width 453 height 20
type input "**********"
click at [47, 7] on button "A magnifying glass" at bounding box center [56, 17] width 18 height 20
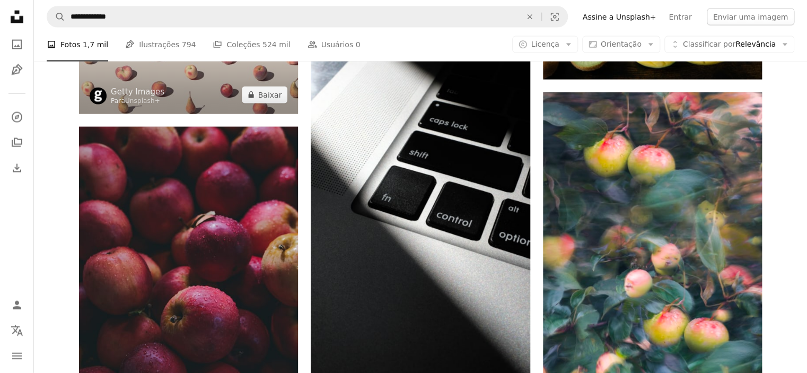
scroll to position [1081, 0]
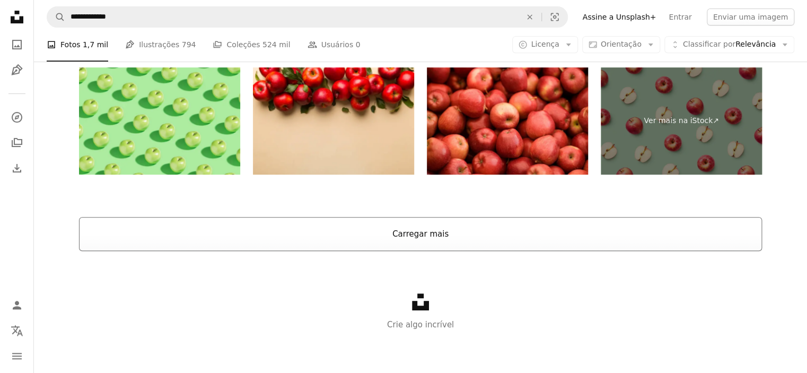
click at [255, 221] on button "Carregar mais" at bounding box center [420, 234] width 683 height 34
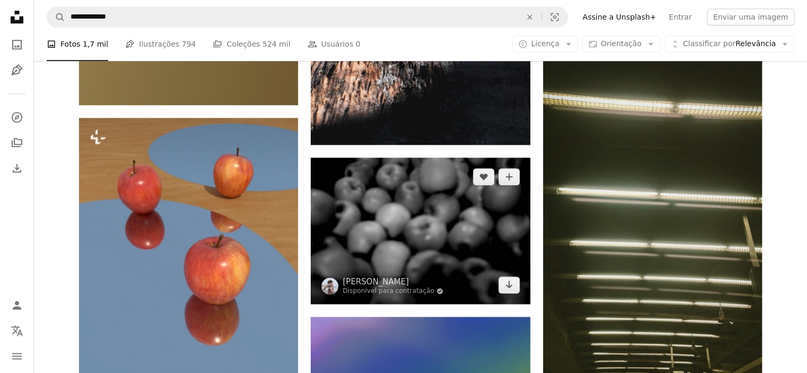
scroll to position [4653, 0]
